Goal: Task Accomplishment & Management: Use online tool/utility

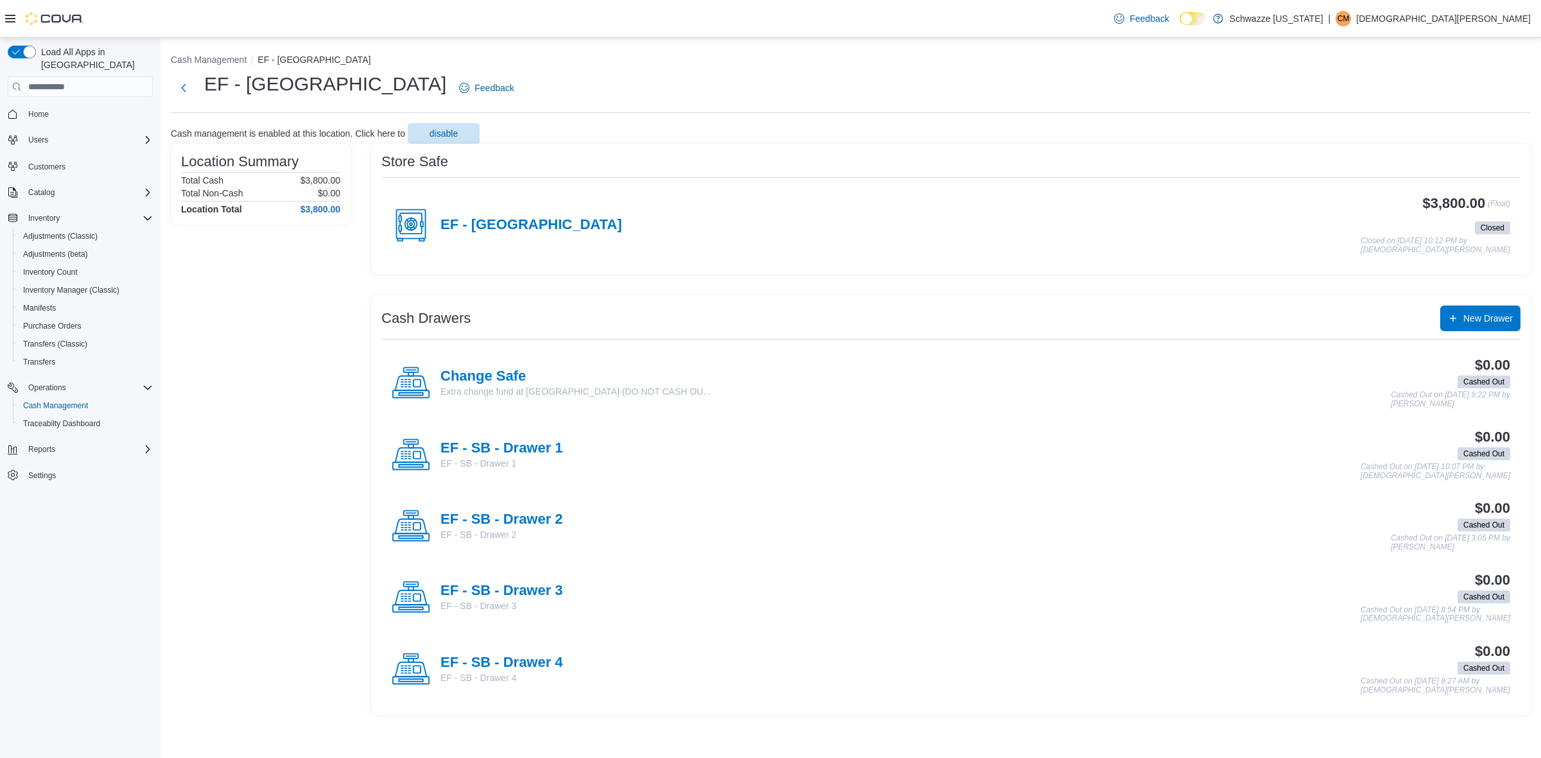
click at [484, 209] on div "EF - [GEOGRAPHIC_DATA]" at bounding box center [507, 225] width 231 height 39
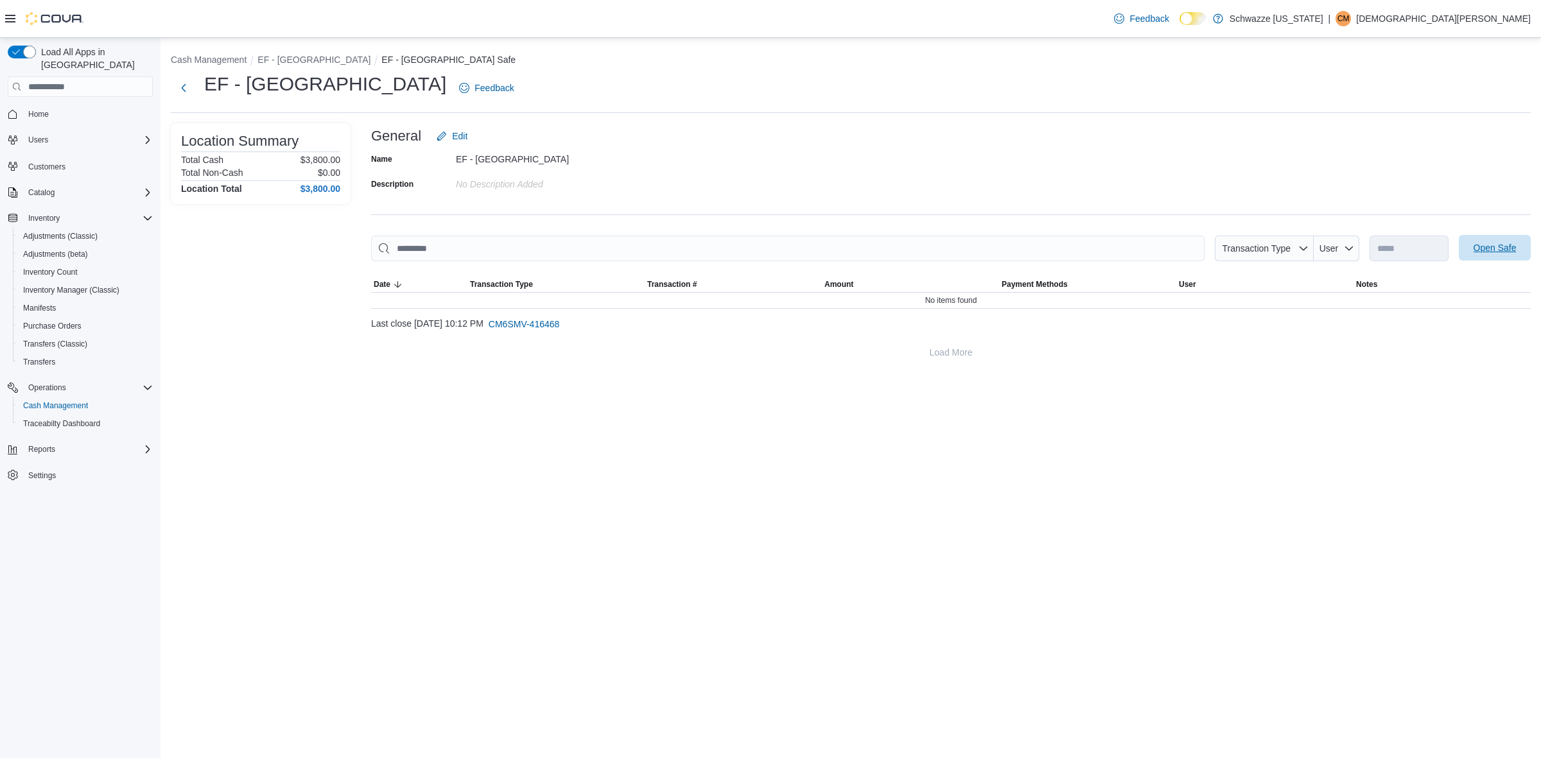
drag, startPoint x: 1462, startPoint y: 233, endPoint x: 1472, endPoint y: 236, distance: 10.6
click at [1465, 233] on div "**********" at bounding box center [951, 244] width 1160 height 242
click at [1474, 236] on span "Open Safe" at bounding box center [1495, 248] width 57 height 26
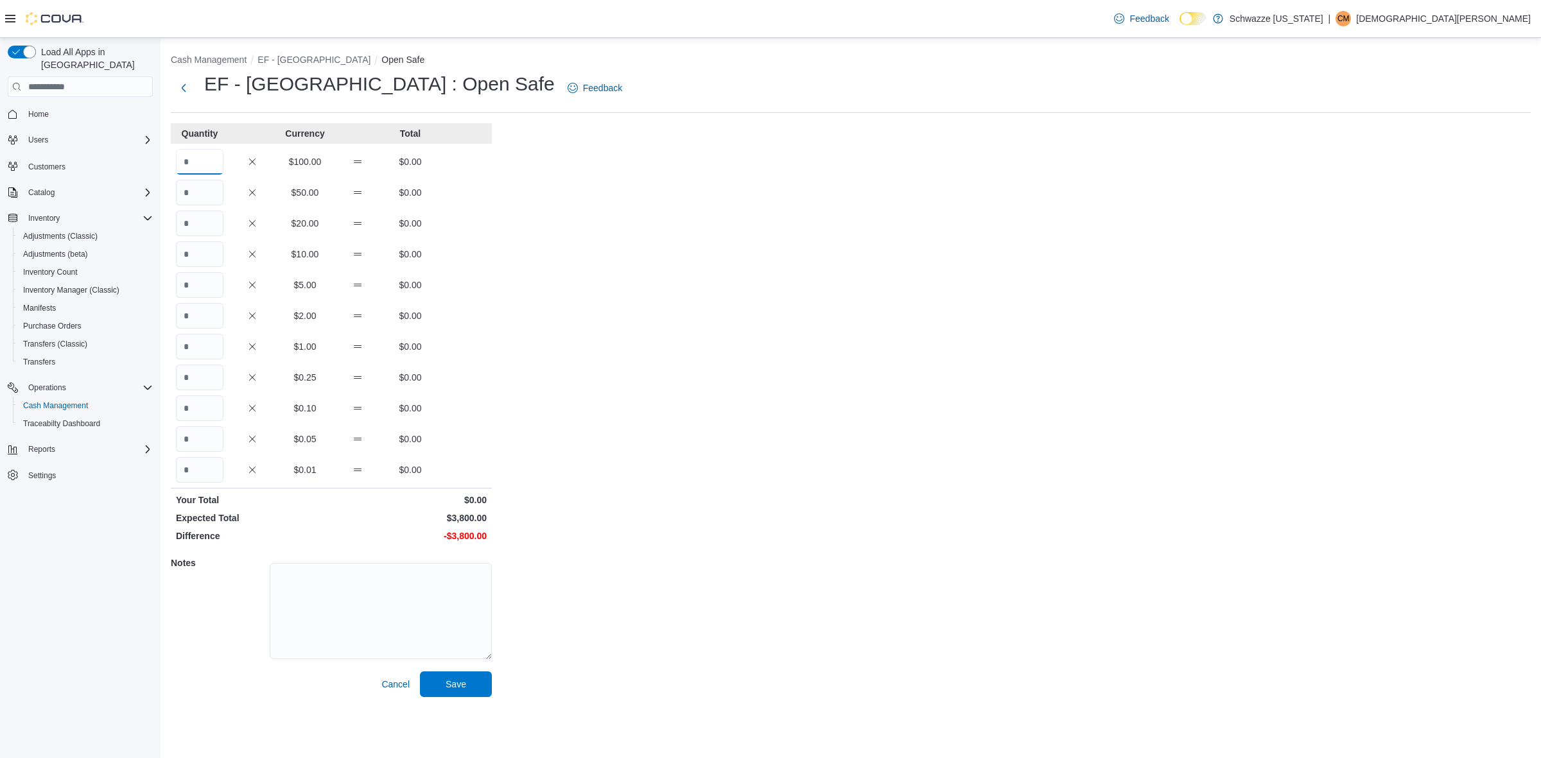
click at [187, 171] on input "Quantity" at bounding box center [200, 162] width 48 height 26
type input "**"
click at [326, 584] on textarea at bounding box center [381, 611] width 222 height 96
type textarea "**"
click at [448, 686] on span "Save" at bounding box center [456, 683] width 21 height 13
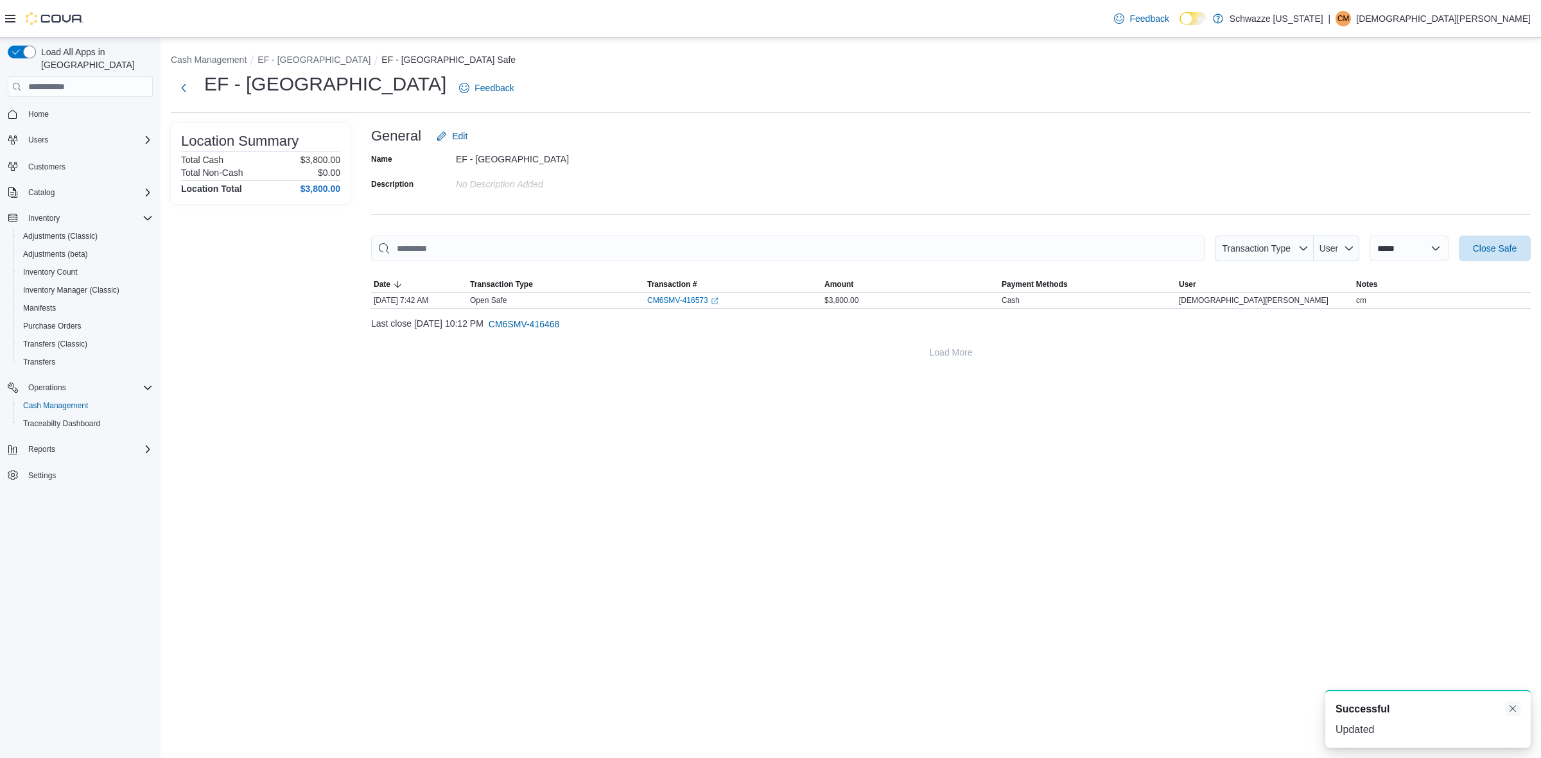
click at [1514, 705] on button "Dismiss toast" at bounding box center [1512, 708] width 15 height 15
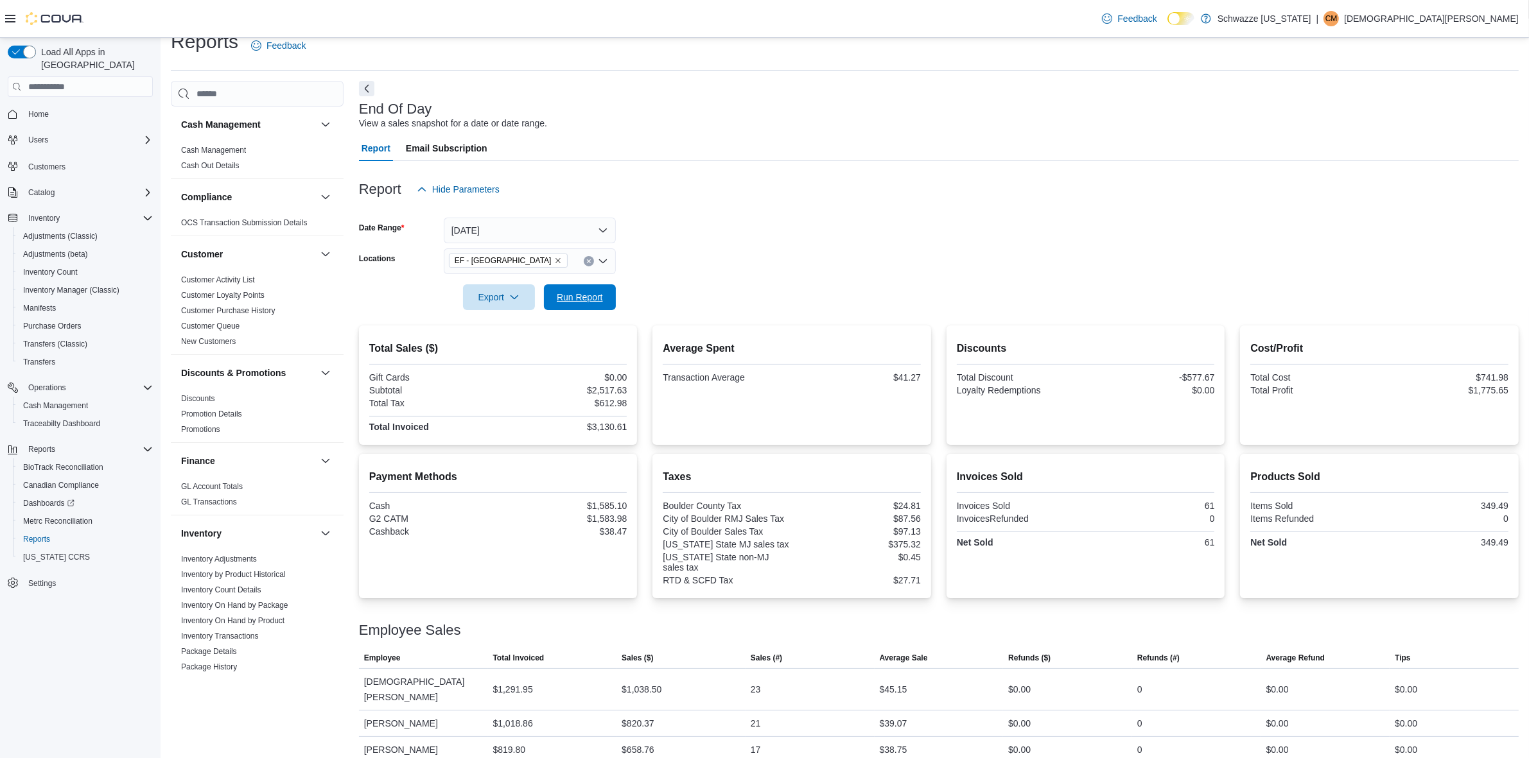
click at [579, 291] on span "Run Report" at bounding box center [580, 297] width 46 height 13
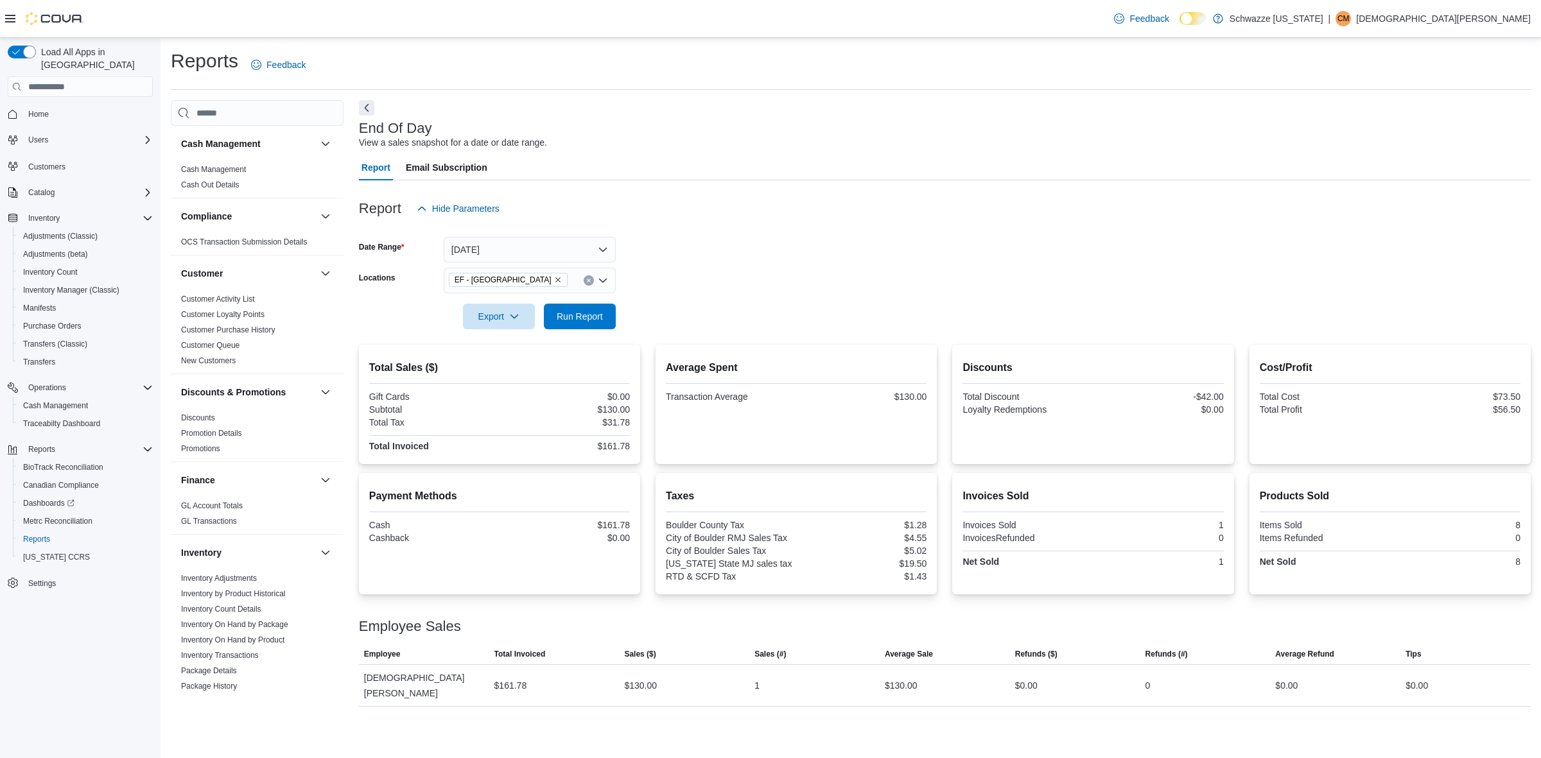
click at [496, 222] on div at bounding box center [945, 229] width 1172 height 15
click at [490, 244] on button "[DATE]" at bounding box center [530, 250] width 172 height 26
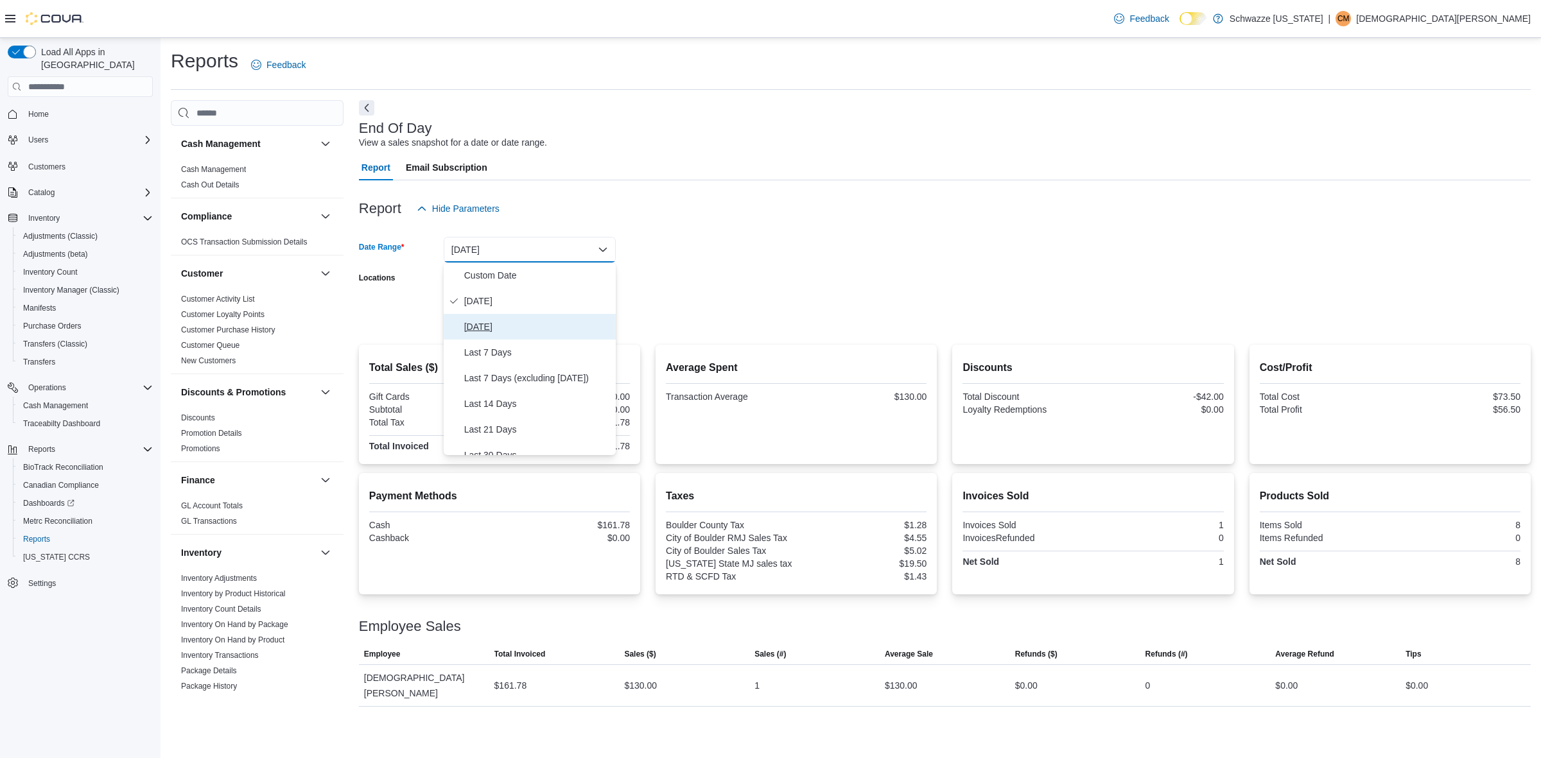
click at [492, 326] on span "[DATE]" at bounding box center [537, 326] width 146 height 15
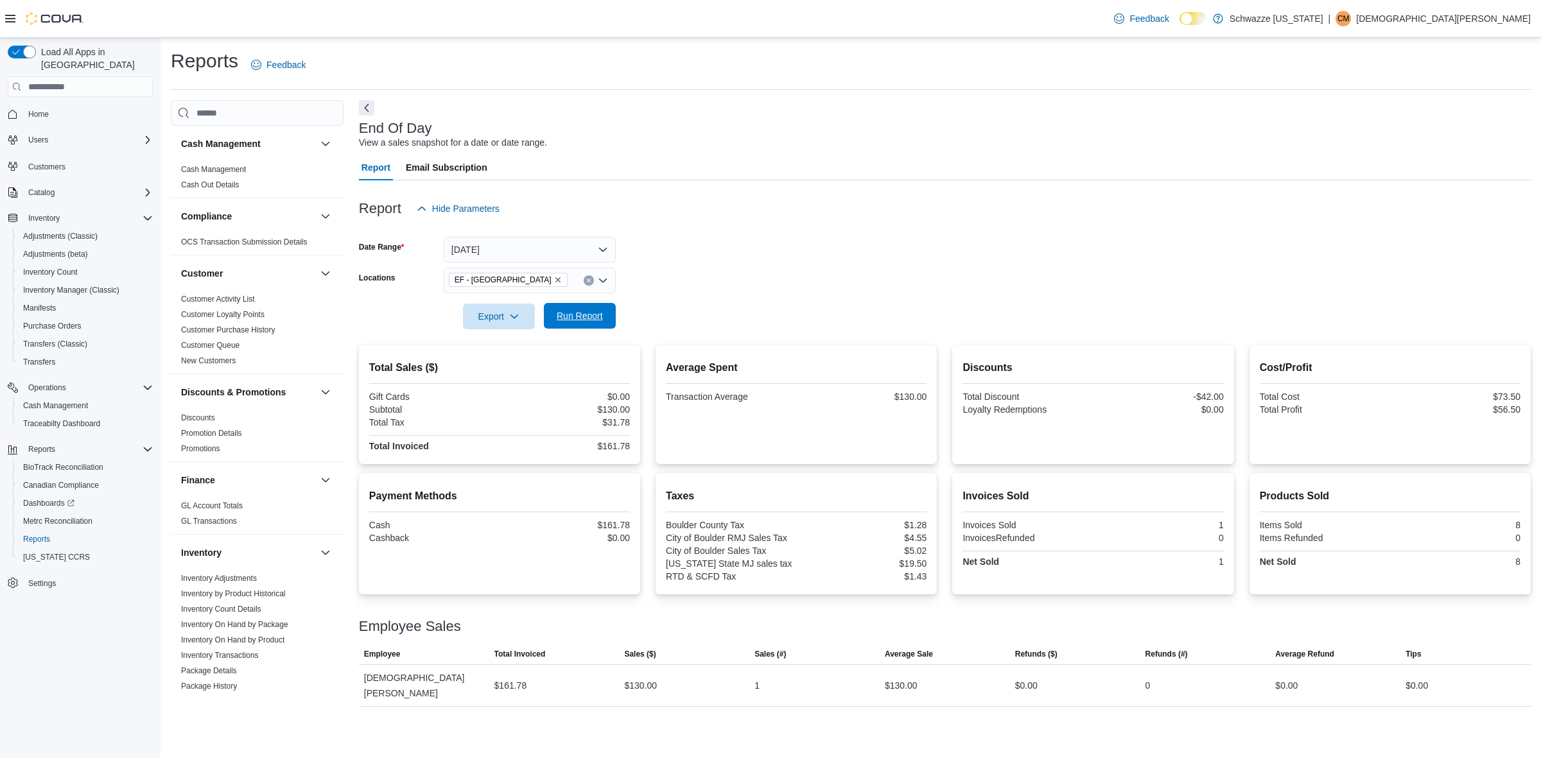
click at [565, 326] on span "Run Report" at bounding box center [580, 316] width 57 height 26
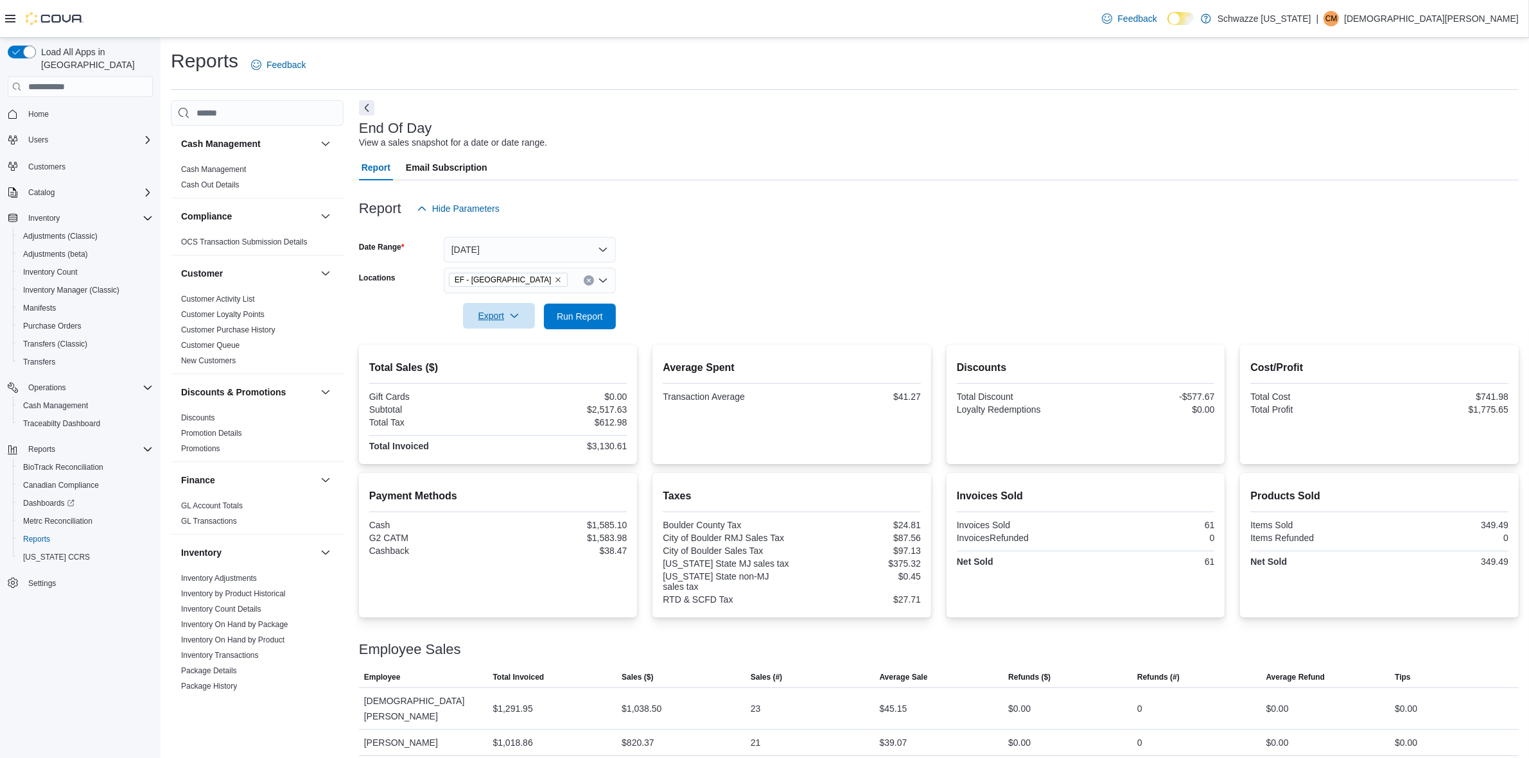
click at [528, 315] on button "Export" at bounding box center [499, 316] width 72 height 26
click at [521, 370] on span "Export to Pdf" at bounding box center [499, 368] width 58 height 10
